Goal: Transaction & Acquisition: Purchase product/service

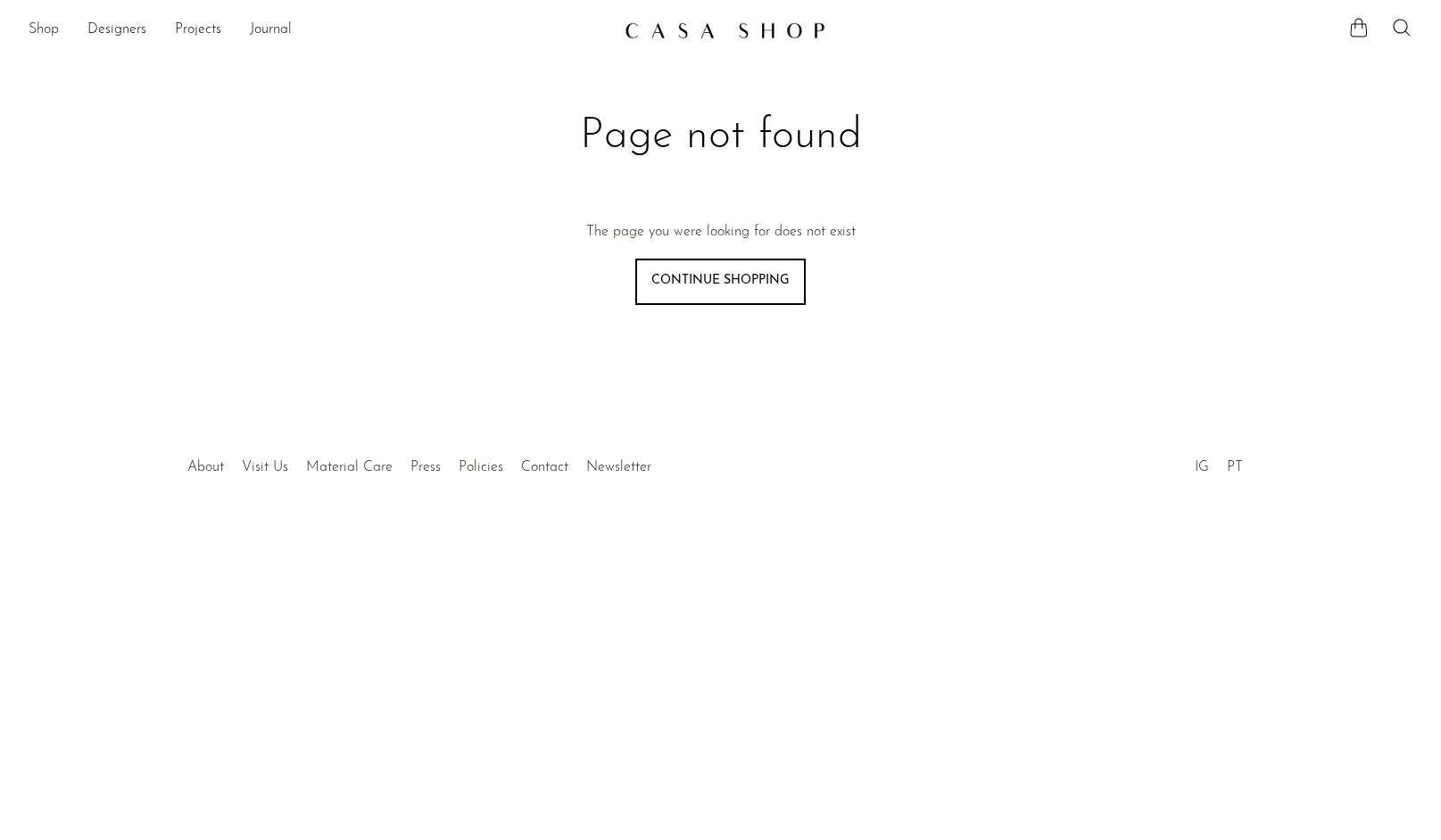
click at [52, 39] on link "Shop" at bounding box center [43, 30] width 30 height 23
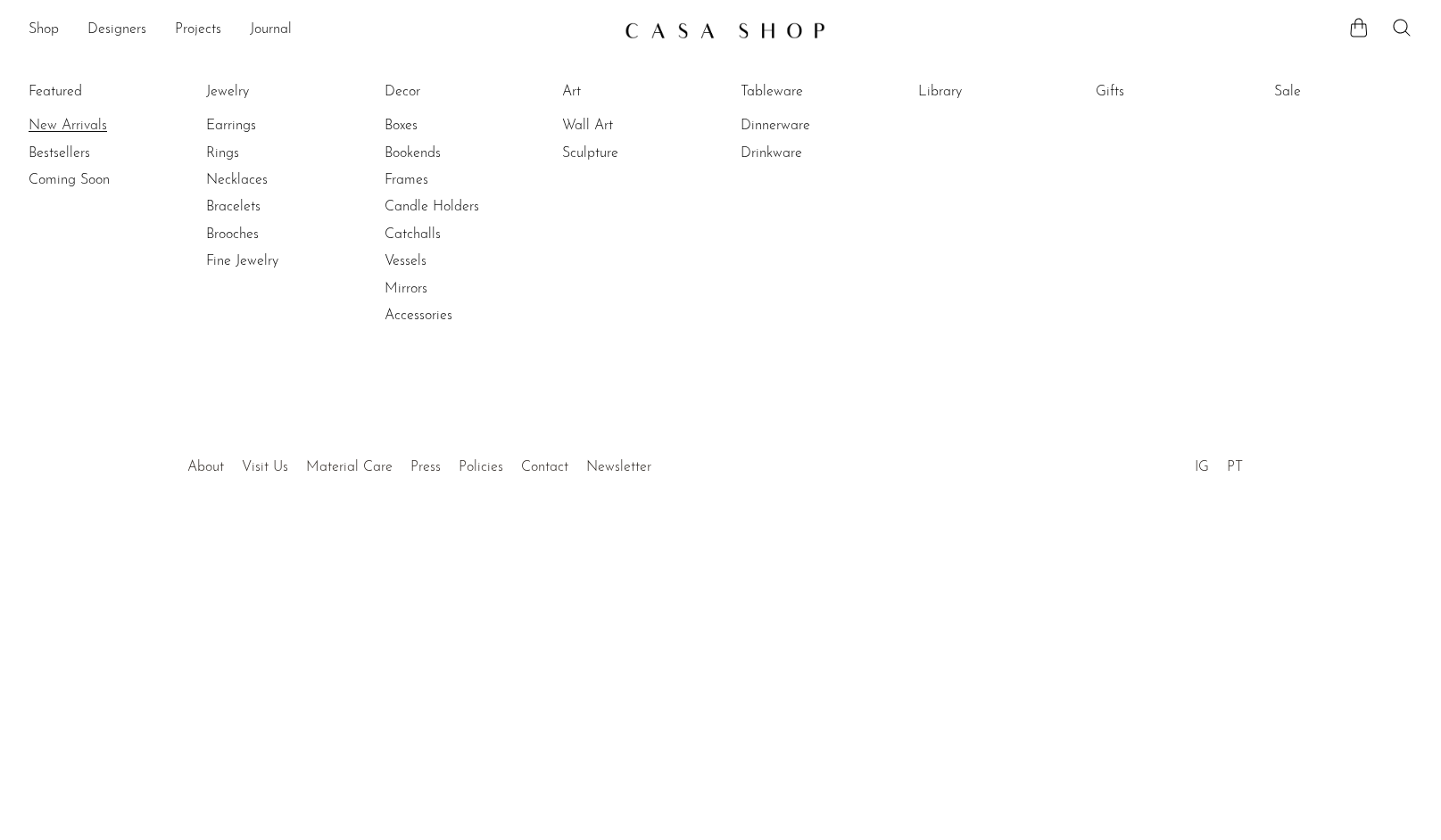
click at [73, 125] on link "New Arrivals" at bounding box center [95, 125] width 134 height 19
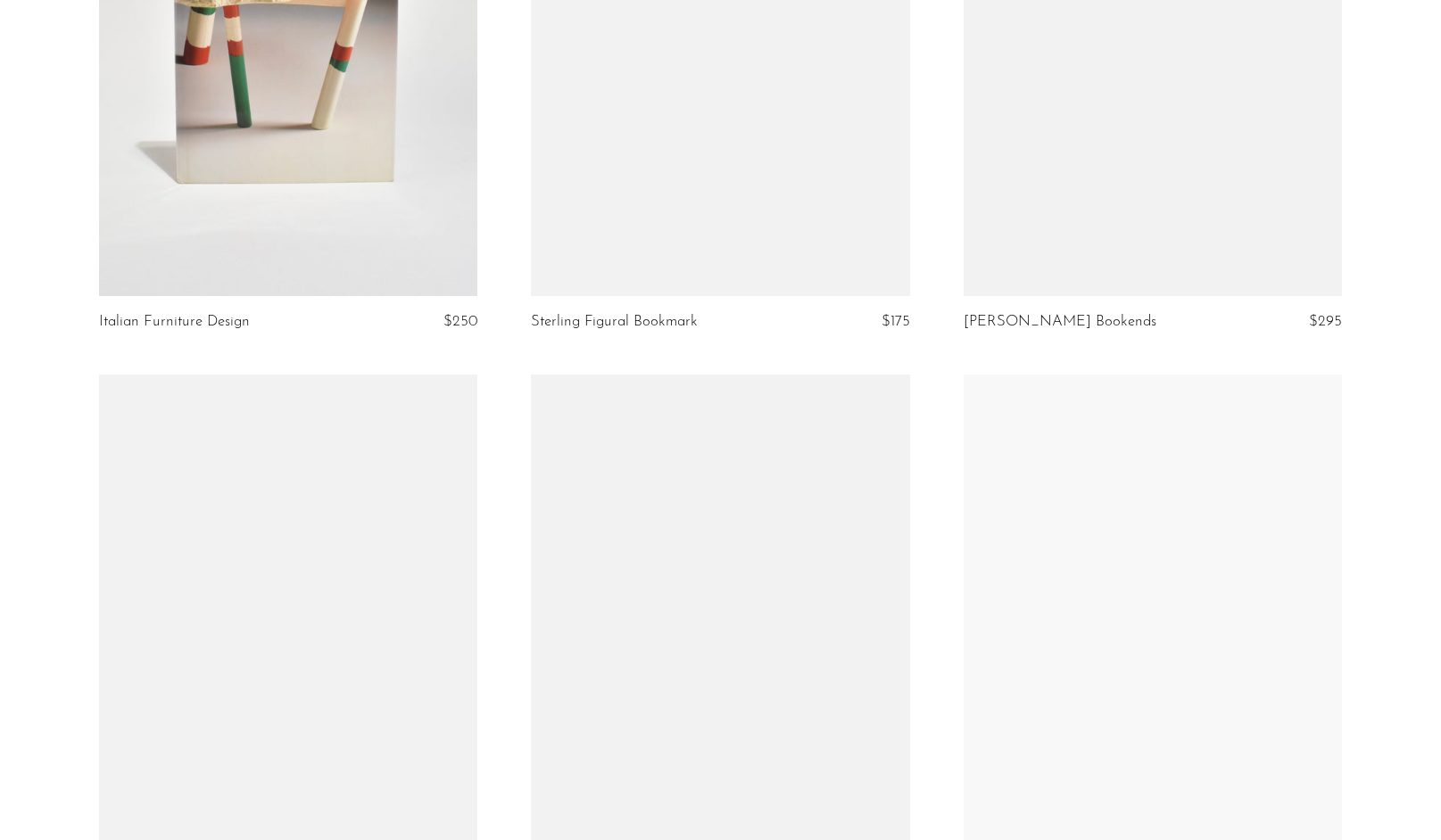
scroll to position [6830, 0]
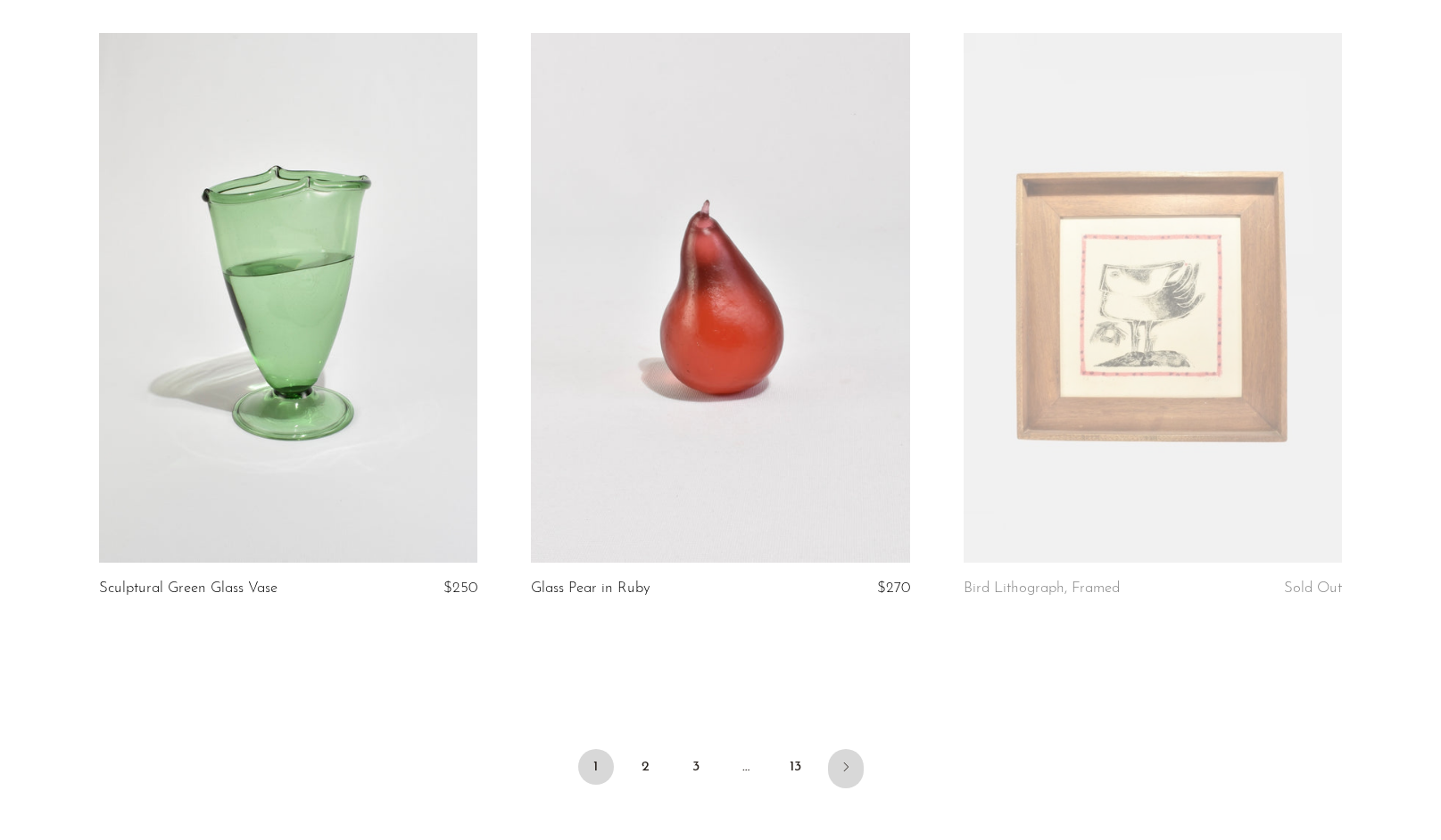
click at [851, 766] on icon "Next" at bounding box center [845, 767] width 14 height 14
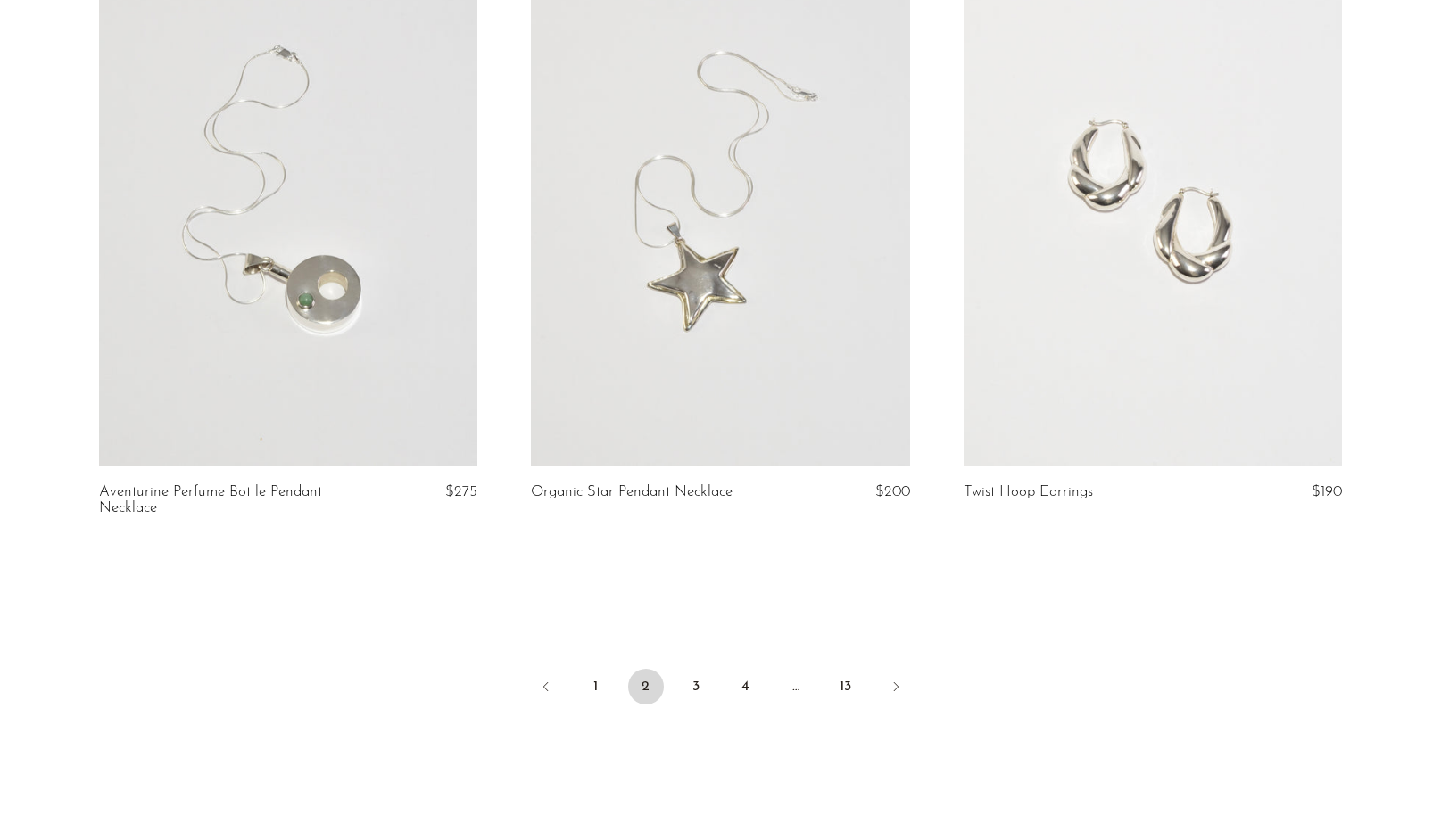
scroll to position [7079, 0]
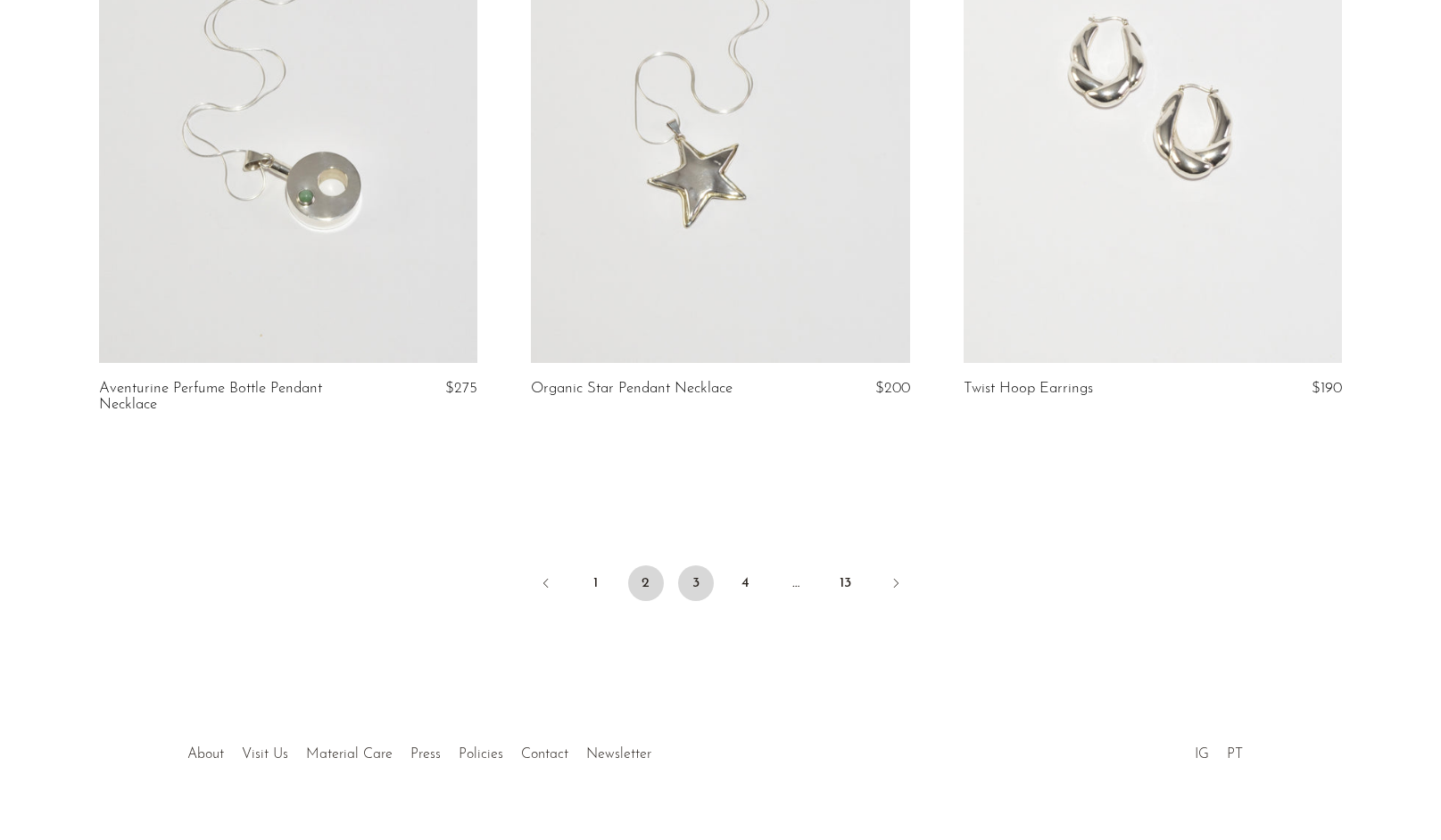
click at [691, 565] on link "3" at bounding box center [695, 583] width 36 height 36
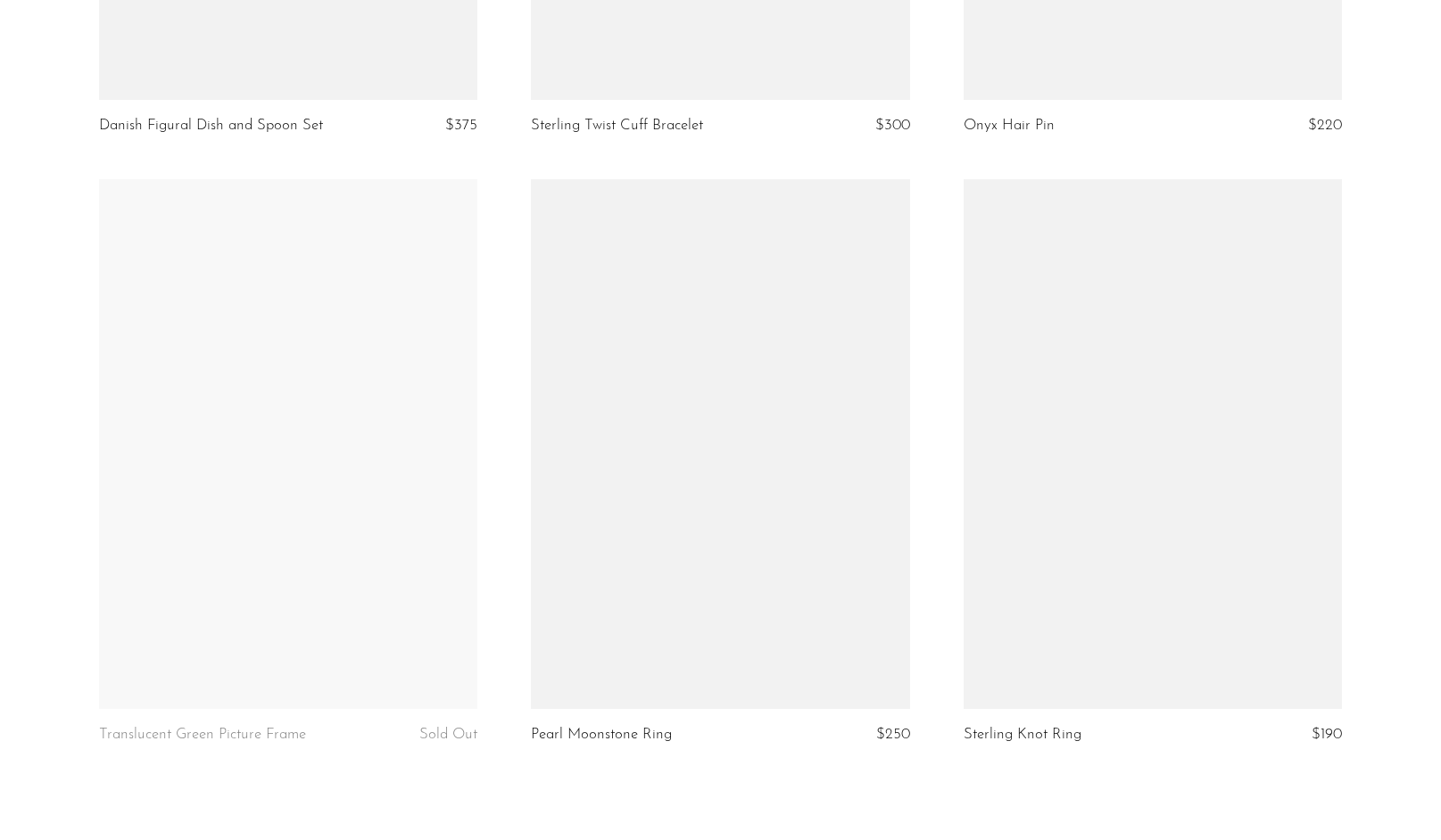
scroll to position [6928, 0]
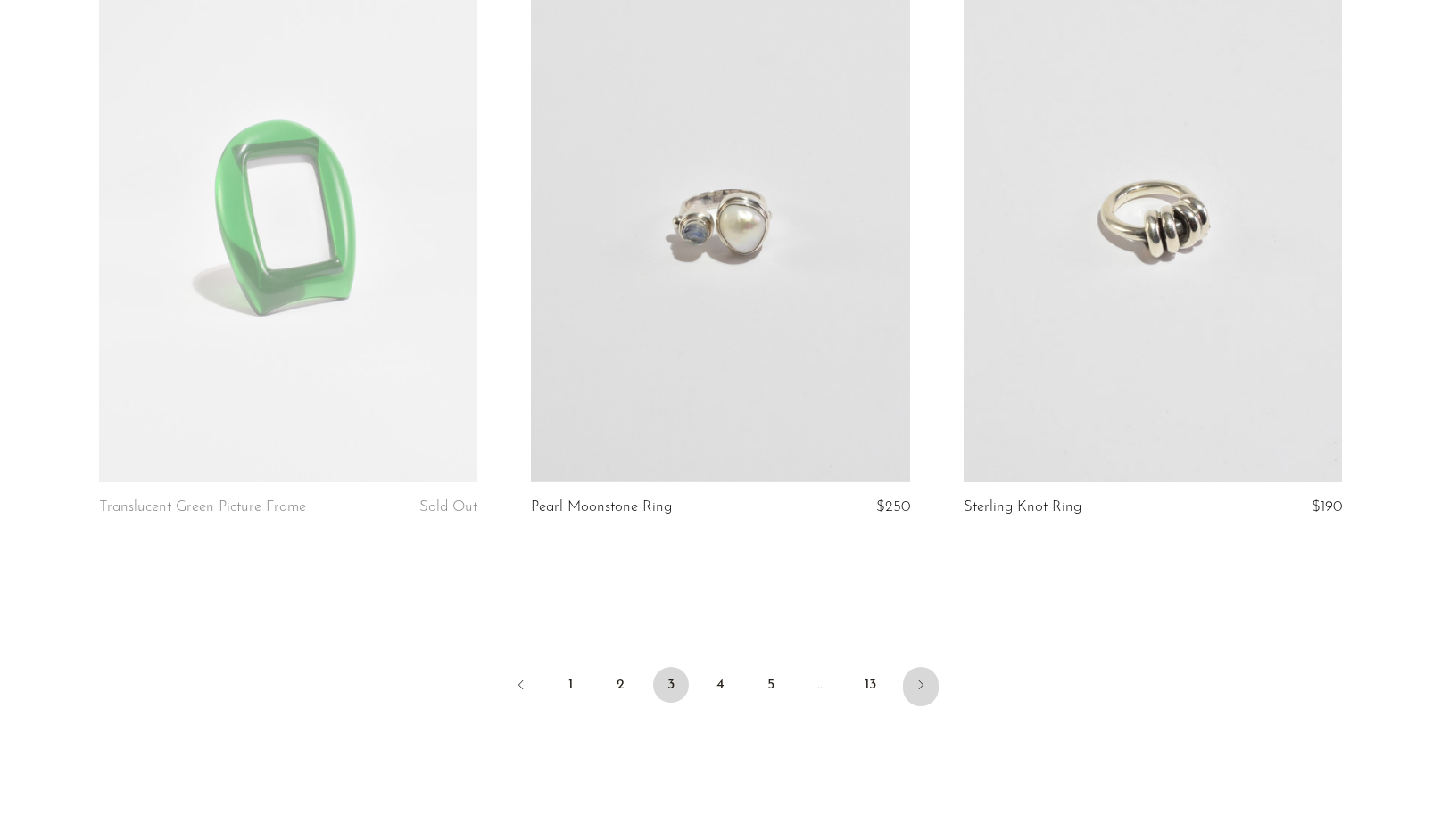
click at [914, 677] on link "Next" at bounding box center [920, 687] width 36 height 39
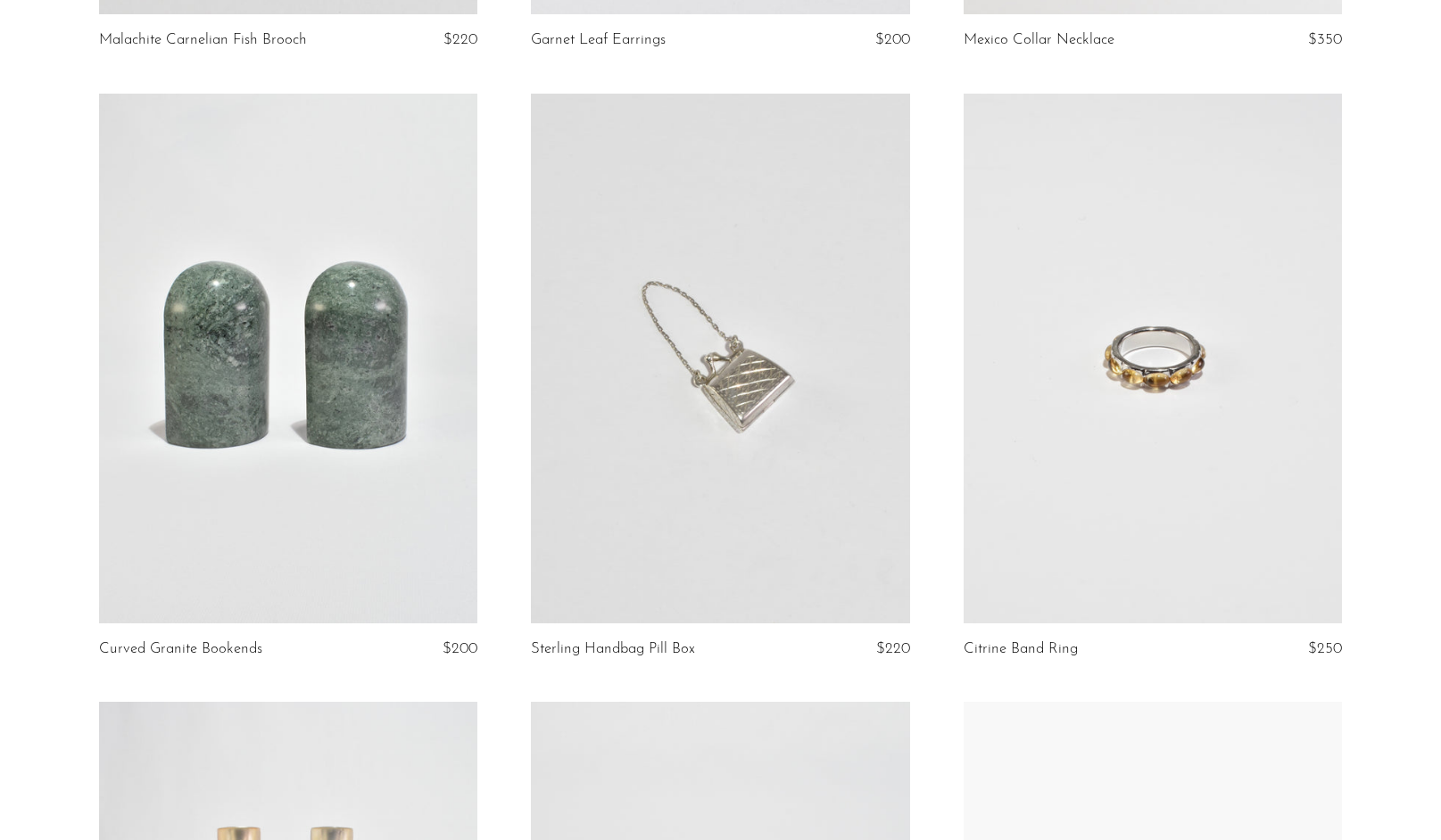
scroll to position [1978, 0]
